Goal: Information Seeking & Learning: Check status

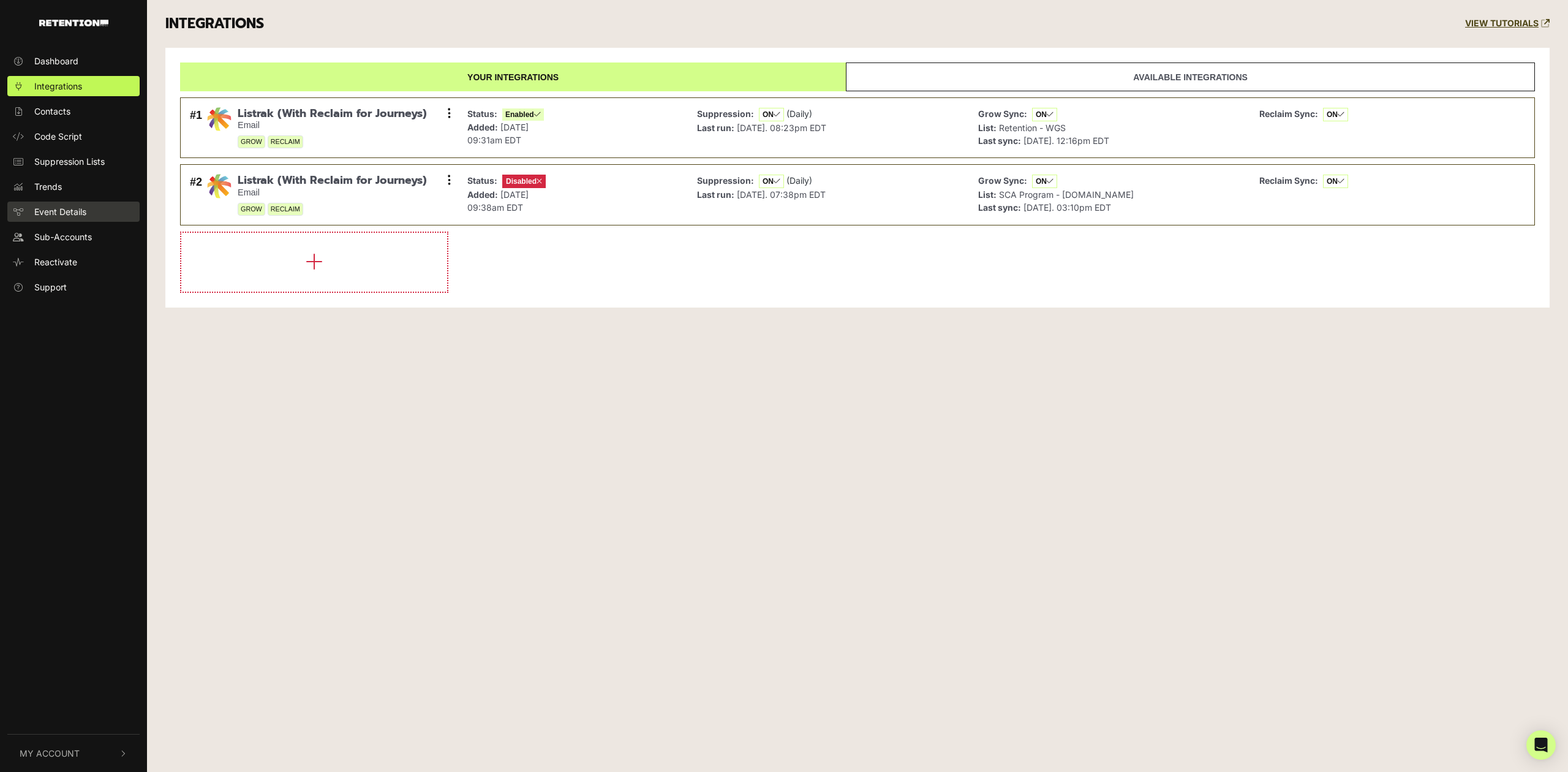
click at [69, 214] on span "Event Details" at bounding box center [60, 211] width 52 height 13
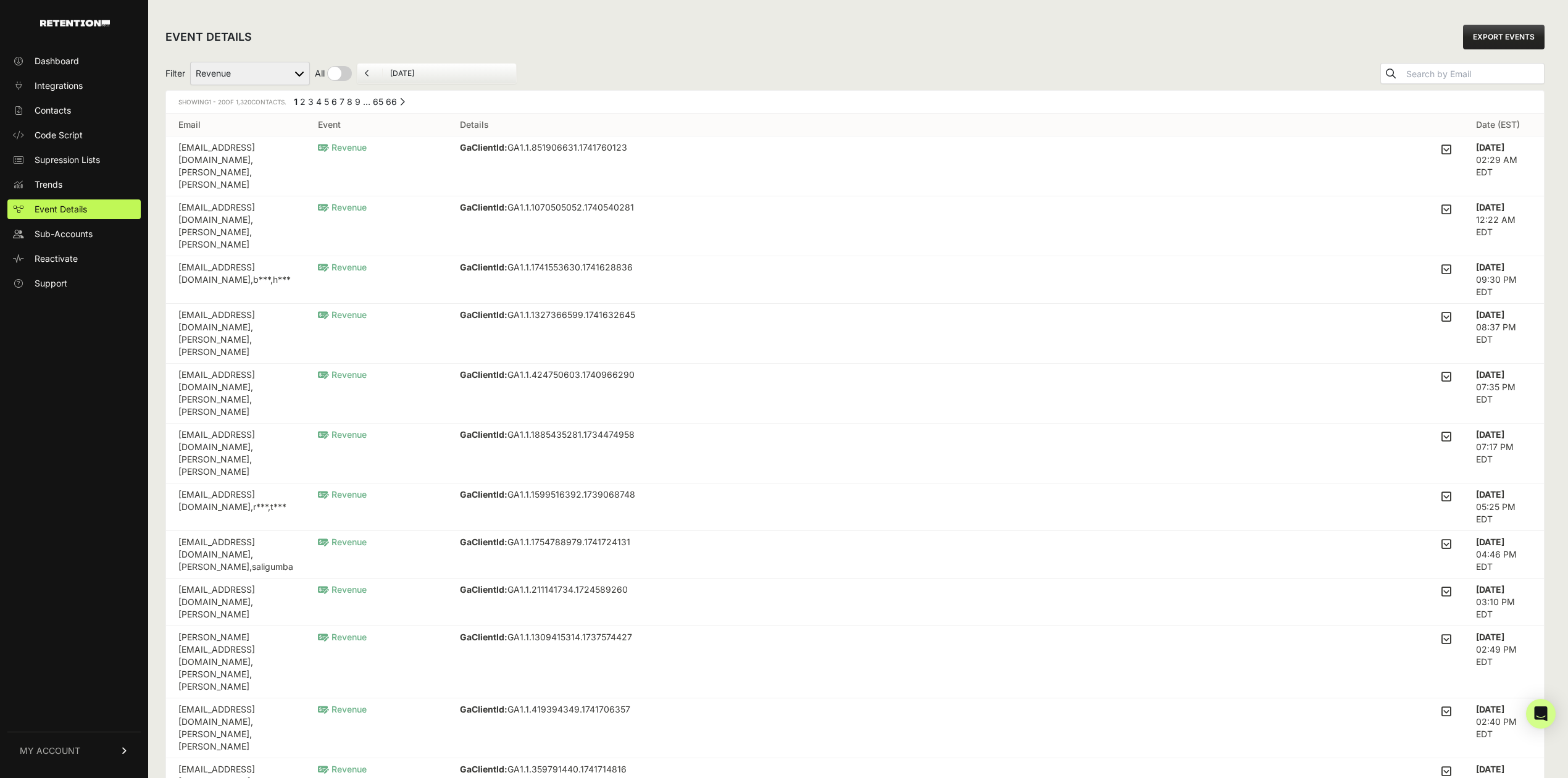
click at [246, 72] on select "Added to Cart Reclaim Revenue Viewed Product Reclaim" at bounding box center [250, 73] width 120 height 23
select select "Viewed Product Reclaim"
click at [191, 61] on select "Added to Cart Reclaim Revenue Viewed Product Reclaim" at bounding box center [250, 73] width 120 height 23
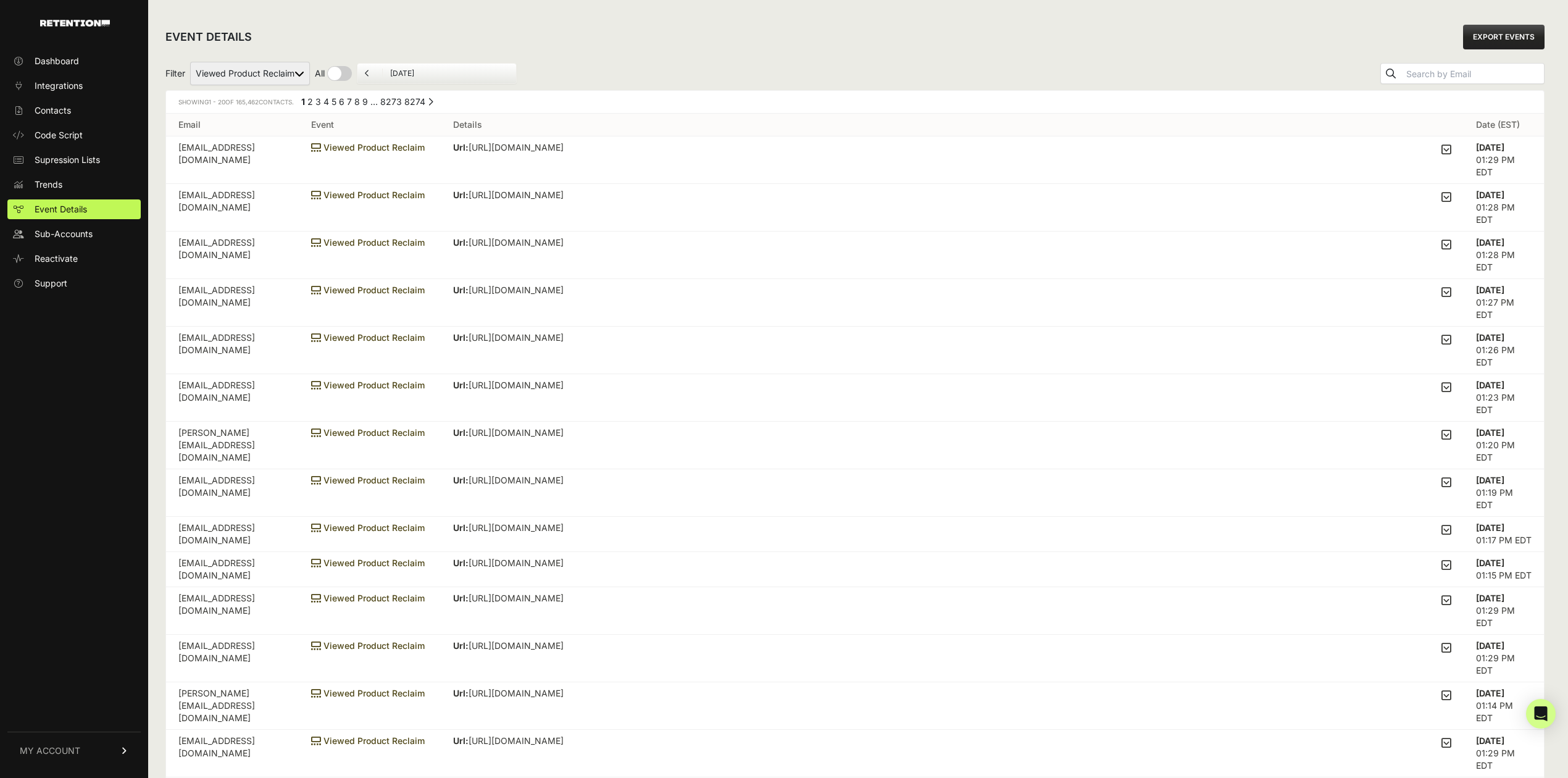
drag, startPoint x: 940, startPoint y: 151, endPoint x: 484, endPoint y: 151, distance: 456.0
click at [484, 151] on div "Url: https://www.worldwidegolfshops.com/callaway-jaws-md5-platinum-chrome-wedge…" at bounding box center [952, 150] width 998 height 17
click at [610, 153] on p "Url: https://www.worldwidegolfshops.com/callaway-jaws-md5-platinum-chrome-wedge…" at bounding box center [597, 147] width 288 height 12
click at [603, 158] on div "Url: https://www.worldwidegolfshops.com/callaway-jaws-md5-platinum-chrome-wedge…" at bounding box center [952, 150] width 998 height 17
drag, startPoint x: 934, startPoint y: 152, endPoint x: 462, endPoint y: 141, distance: 472.1
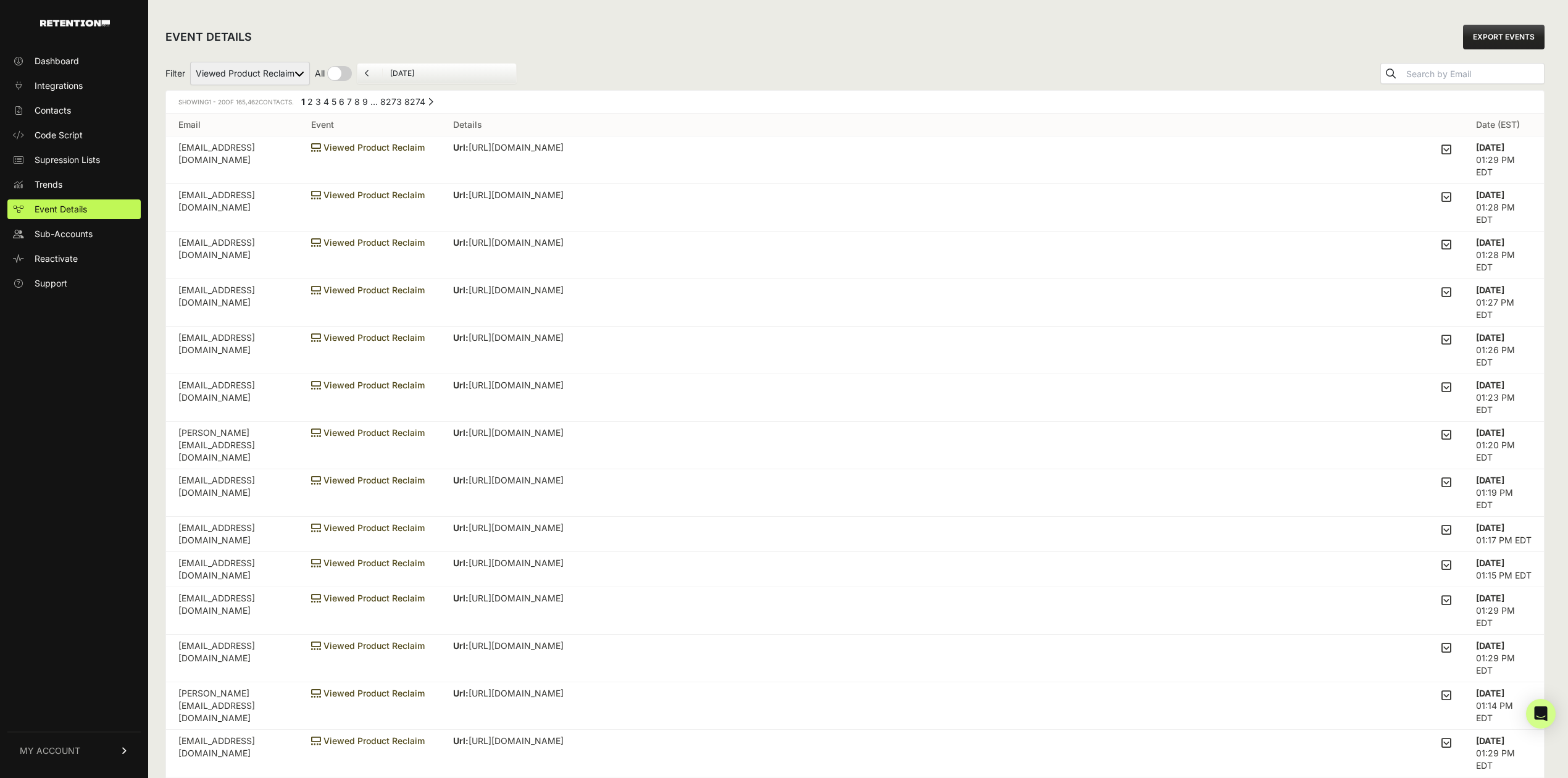
click at [462, 141] on td "Url: https://www.worldwidegolfshops.com/callaway-jaws-md5-platinum-chrome-wedge…" at bounding box center [952, 160] width 1023 height 48
click at [489, 150] on p "Url: https://www.worldwidegolfshops.com/callaway-jaws-md5-platinum-chrome-wedge…" at bounding box center [597, 147] width 288 height 12
